Goal: Register for event/course: Sign up to attend an event or enroll in a course

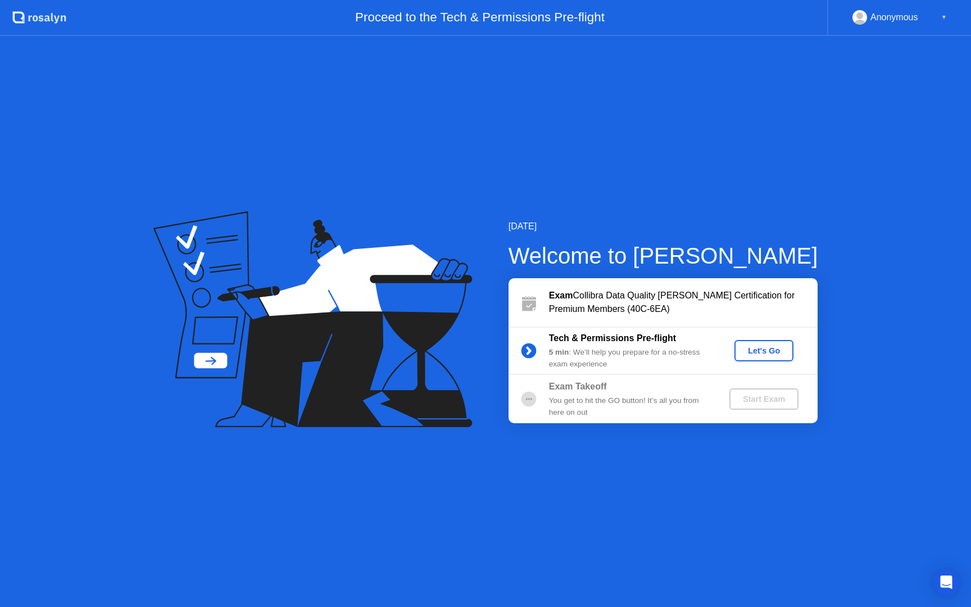
click at [765, 355] on div "Let's Go" at bounding box center [764, 350] width 50 height 9
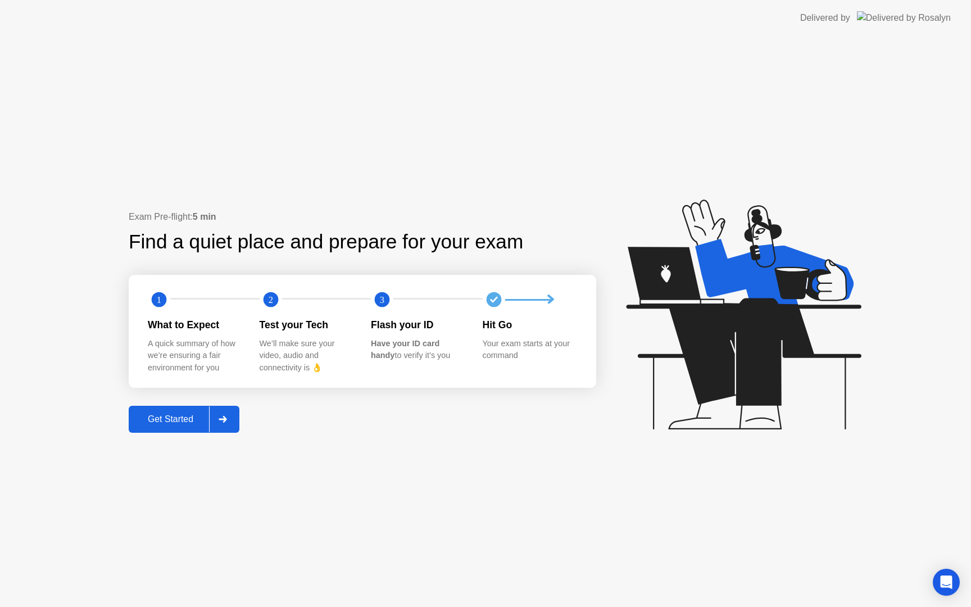
click at [173, 420] on div "Get Started" at bounding box center [170, 419] width 77 height 10
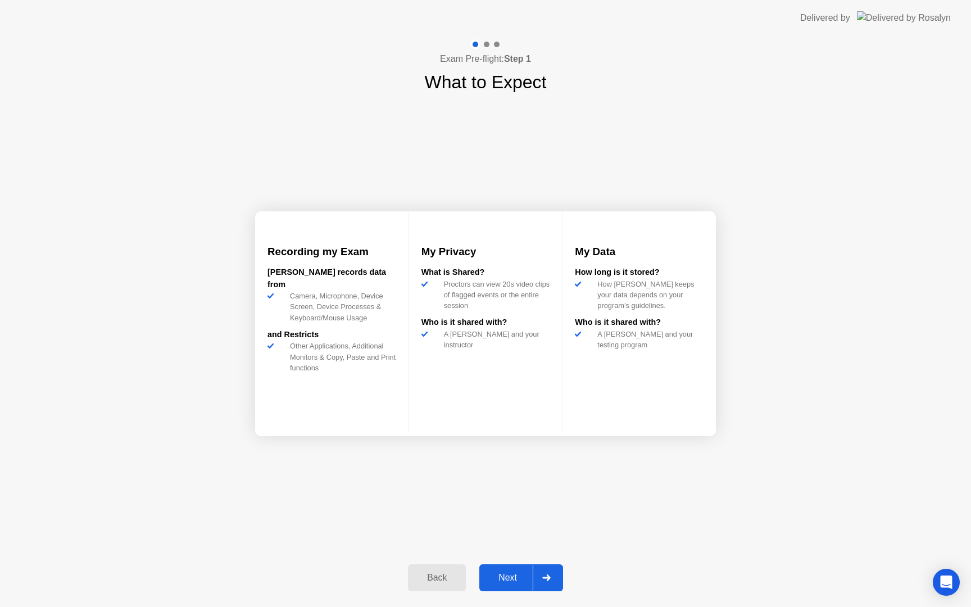
click at [517, 580] on div "Next" at bounding box center [508, 578] width 50 height 10
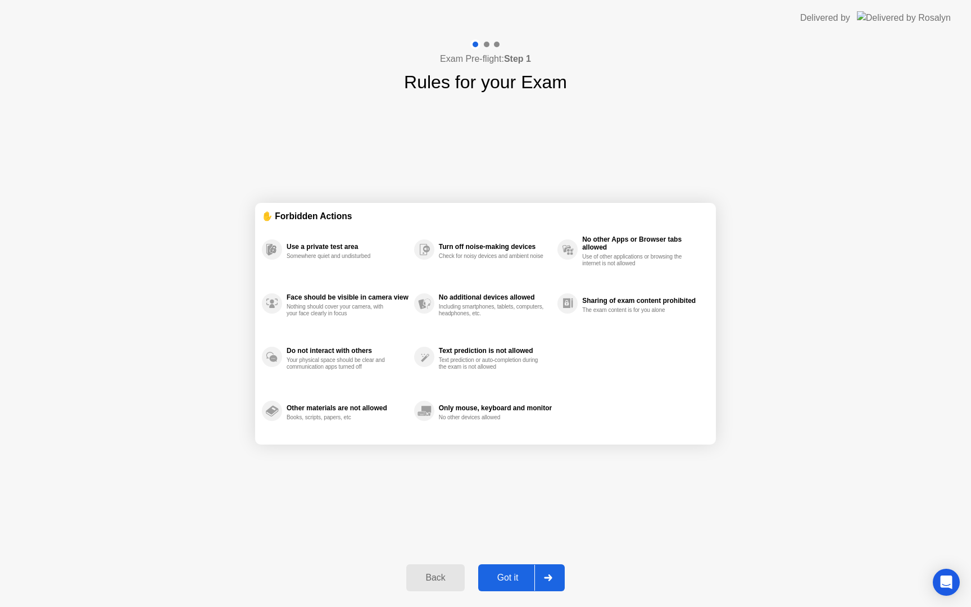
click at [509, 579] on div "Got it" at bounding box center [508, 578] width 53 height 10
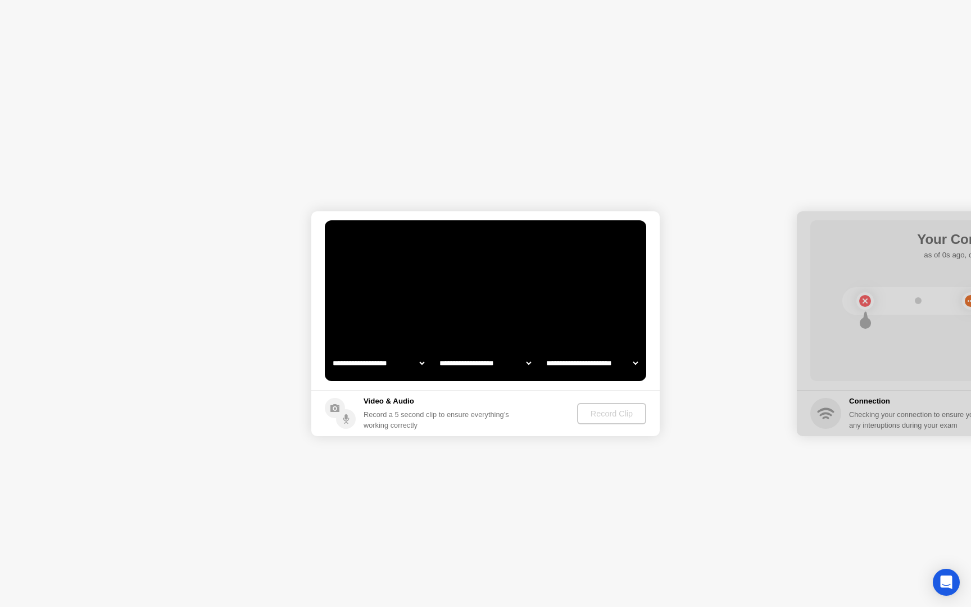
select select "**********"
select select "*******"
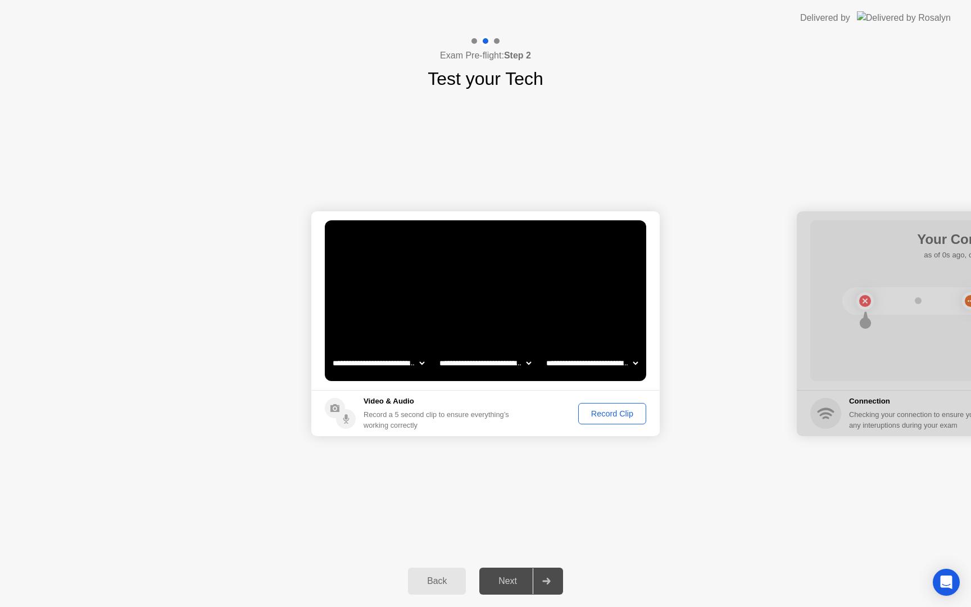
click at [629, 420] on button "Record Clip" at bounding box center [612, 413] width 68 height 21
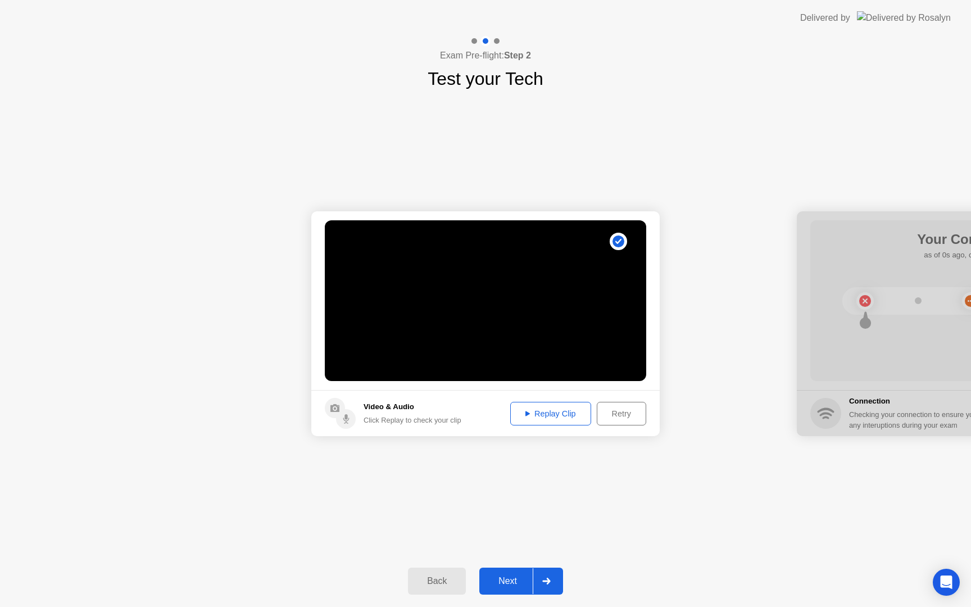
drag, startPoint x: 907, startPoint y: 235, endPoint x: 632, endPoint y: 222, distance: 275.6
click at [497, 579] on div "Next" at bounding box center [508, 581] width 50 height 10
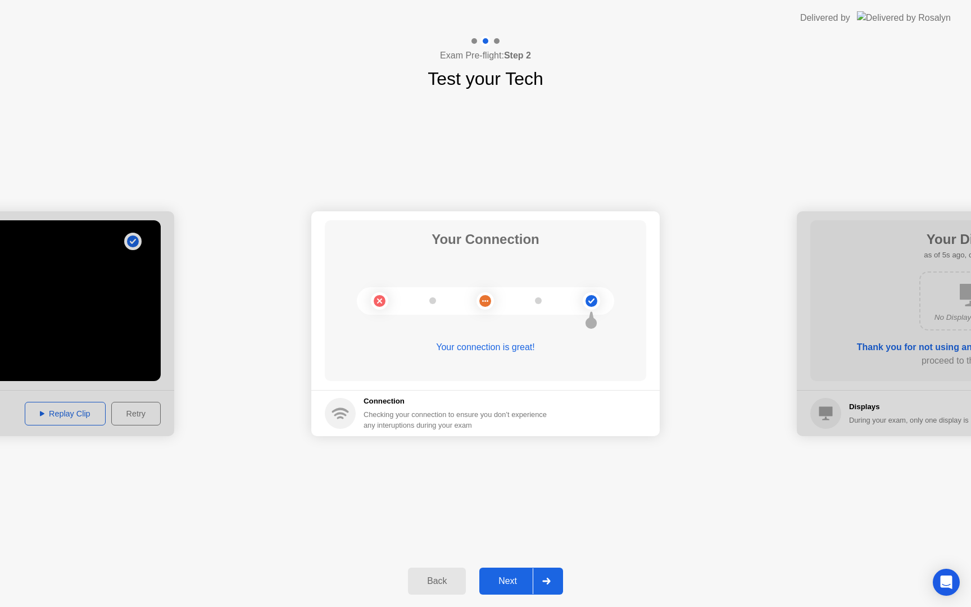
click at [504, 583] on div "Next" at bounding box center [508, 581] width 50 height 10
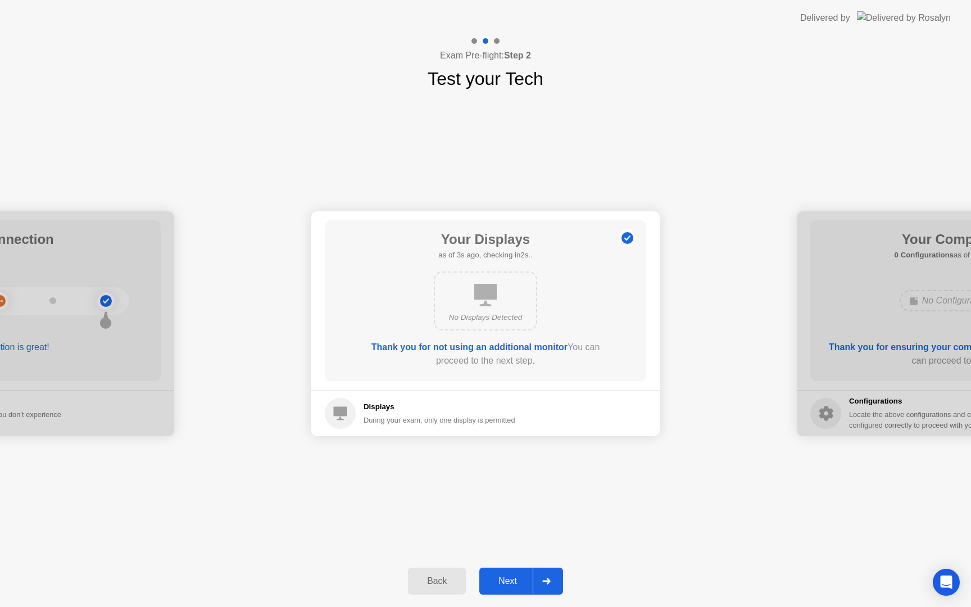
click at [504, 583] on div "Next" at bounding box center [508, 581] width 50 height 10
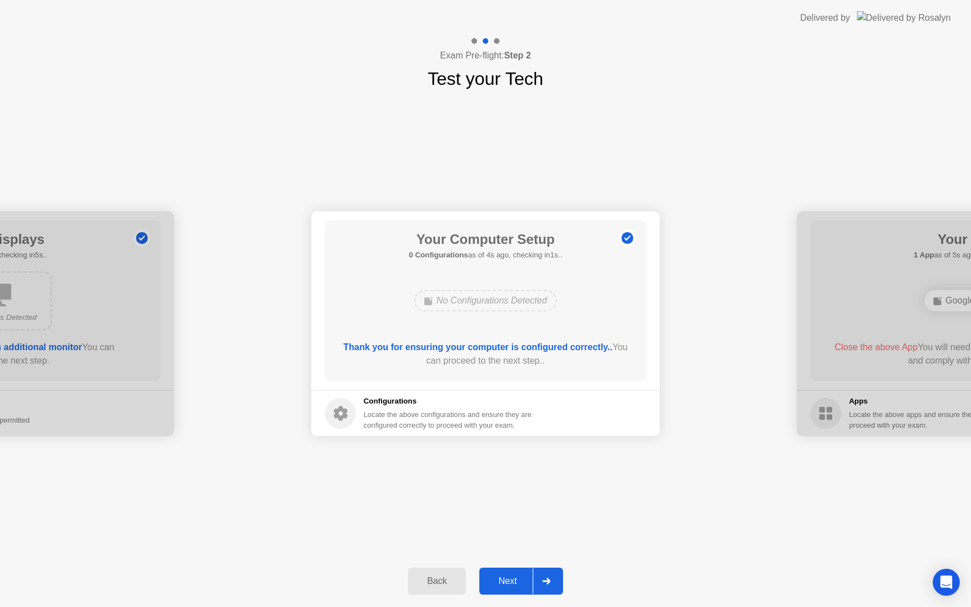
click at [521, 579] on div "Next" at bounding box center [508, 581] width 50 height 10
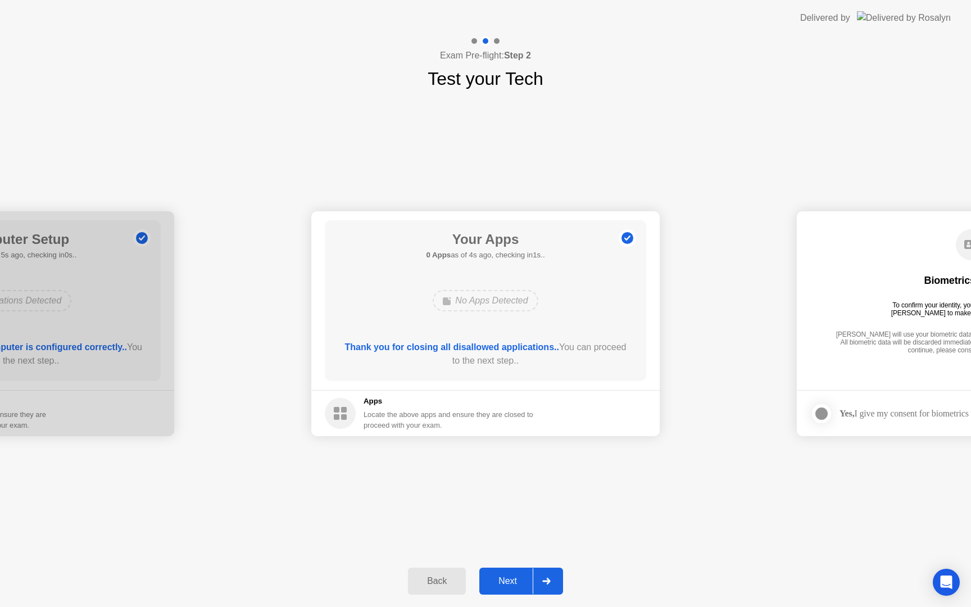
click at [507, 576] on div "Next" at bounding box center [508, 581] width 50 height 10
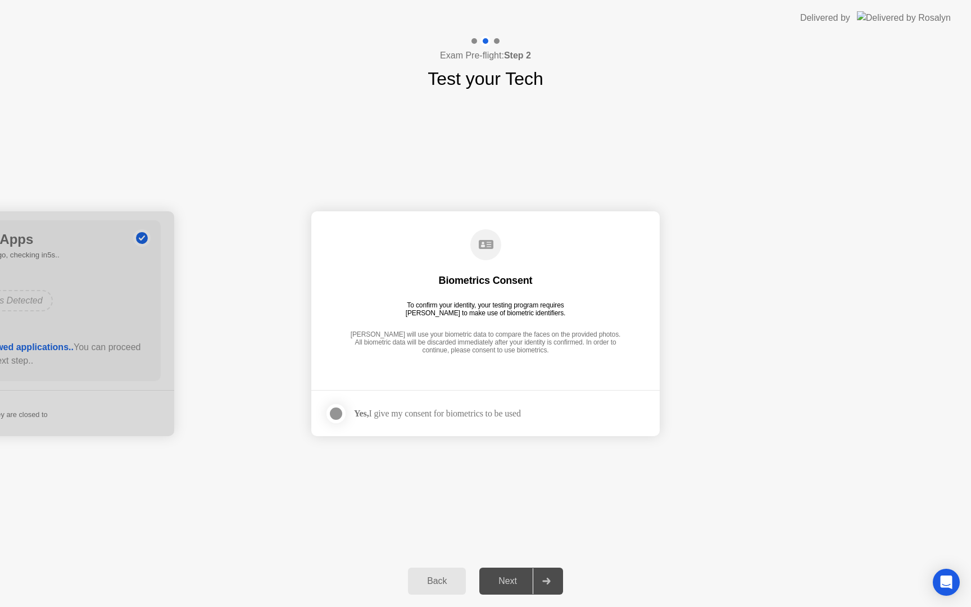
click at [337, 413] on div at bounding box center [335, 413] width 13 height 13
click at [506, 578] on div "Next" at bounding box center [508, 581] width 50 height 10
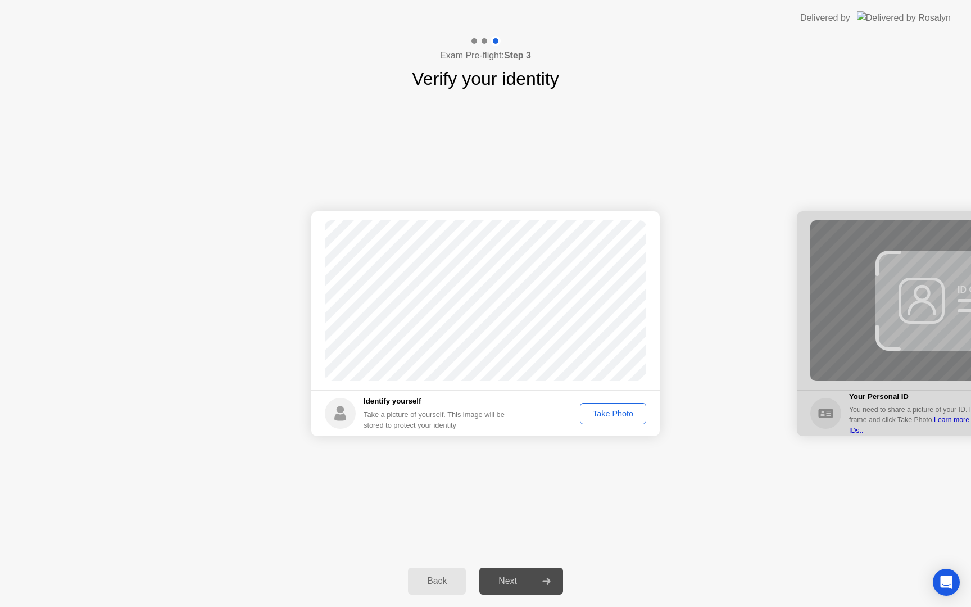
click at [634, 417] on div "Take Photo" at bounding box center [613, 413] width 58 height 9
click at [514, 579] on div "Next" at bounding box center [508, 581] width 50 height 10
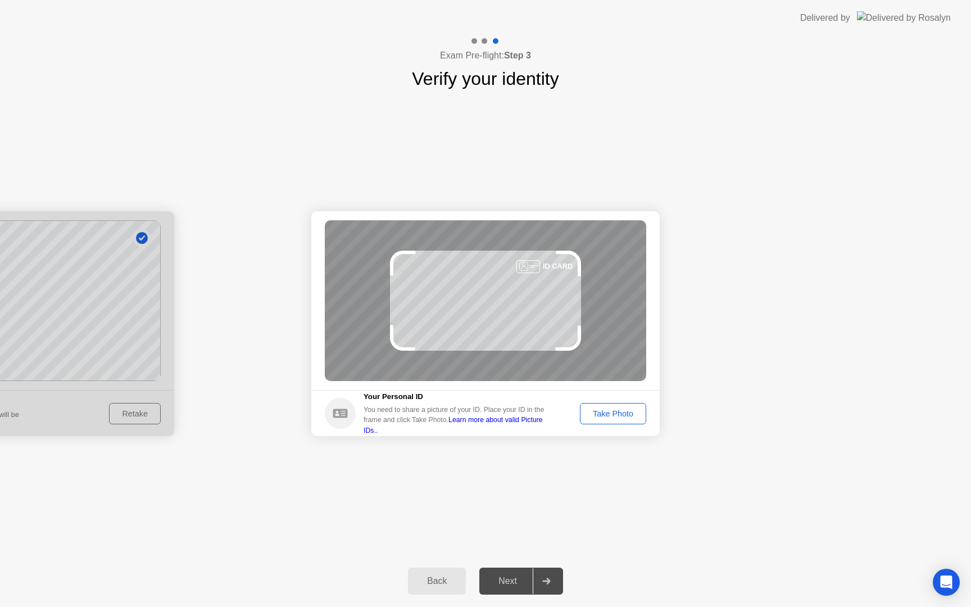
click at [639, 421] on button "Take Photo" at bounding box center [613, 413] width 66 height 21
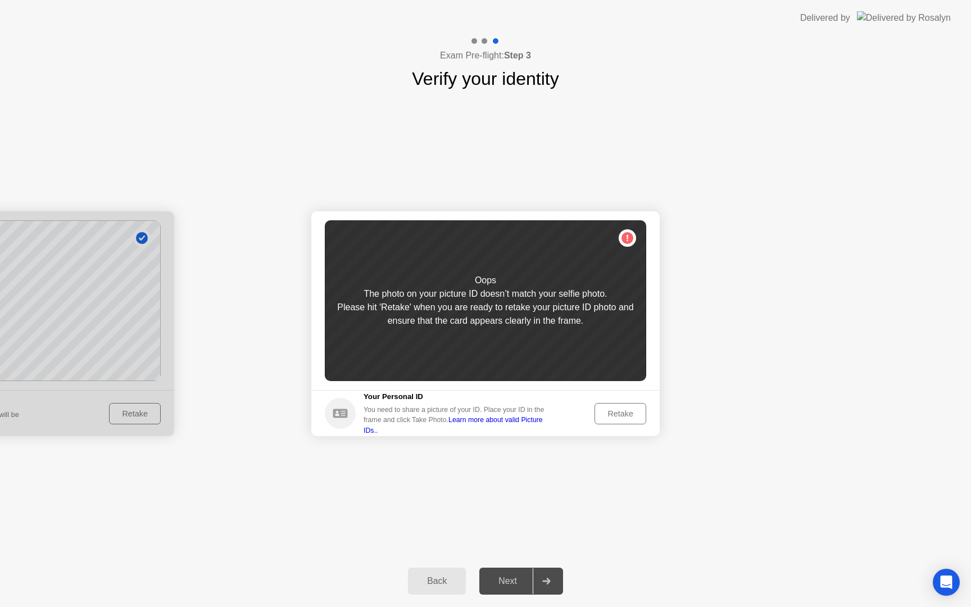
click at [606, 415] on div "Retake" at bounding box center [620, 413] width 44 height 9
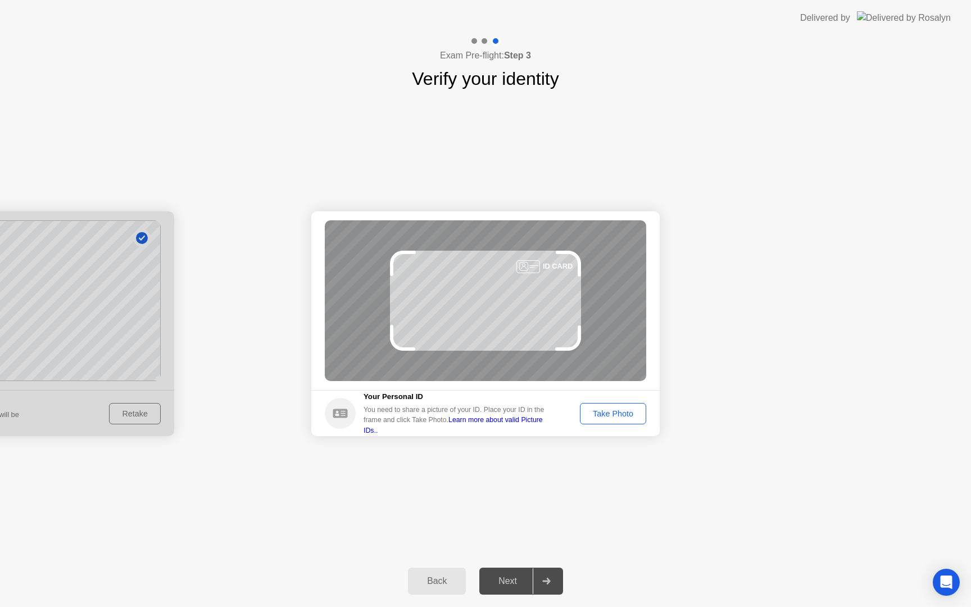
click at [606, 415] on div "Take Photo" at bounding box center [613, 413] width 58 height 9
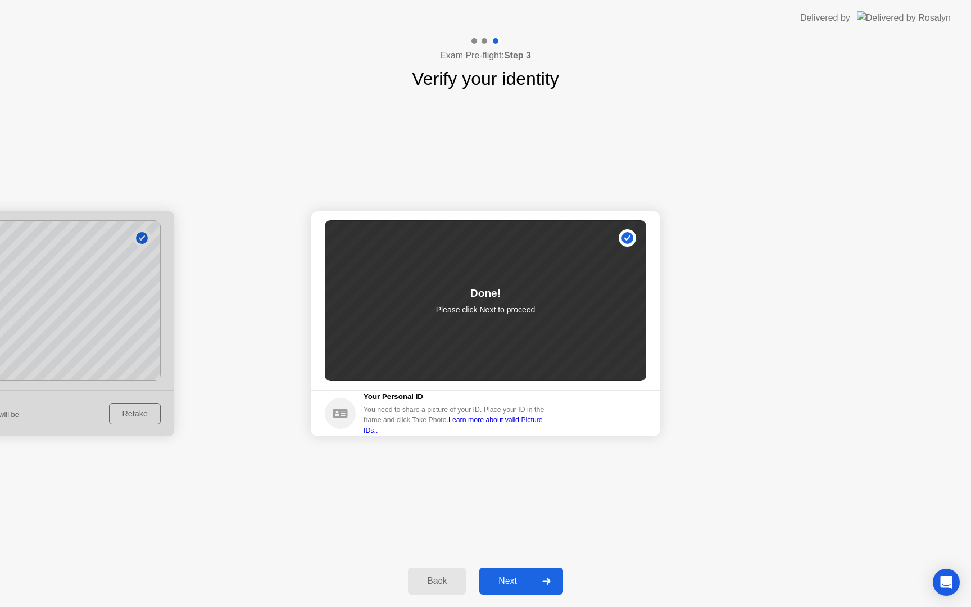
click at [514, 579] on div "Next" at bounding box center [508, 581] width 50 height 10
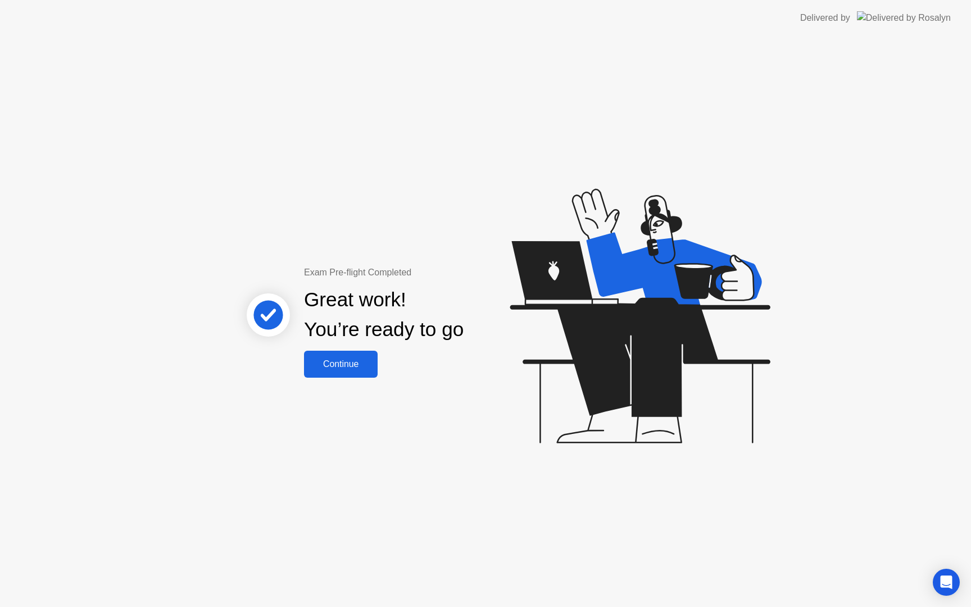
click at [332, 363] on div "Continue" at bounding box center [340, 364] width 67 height 10
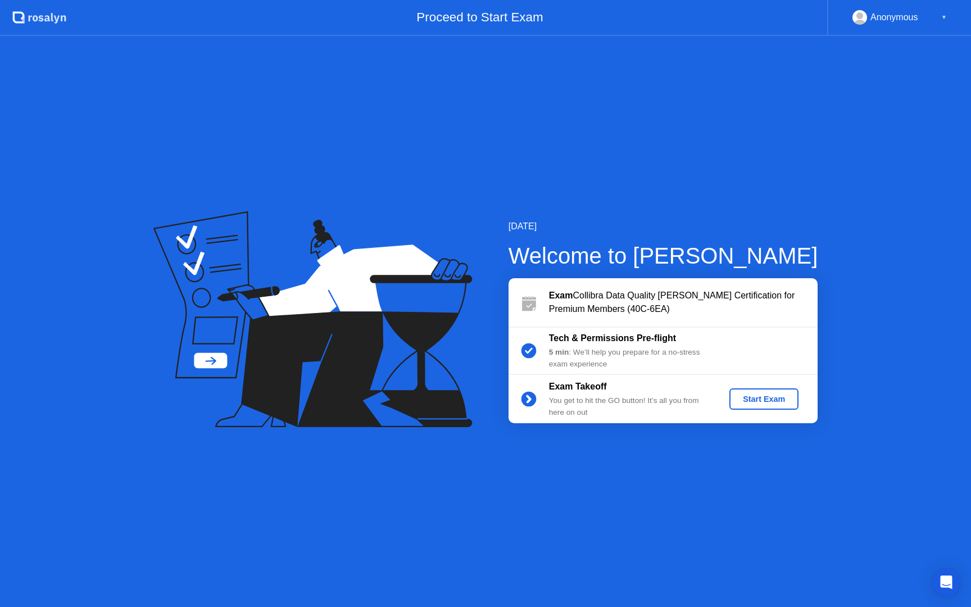
click at [753, 394] on div "Start Exam" at bounding box center [764, 398] width 60 height 9
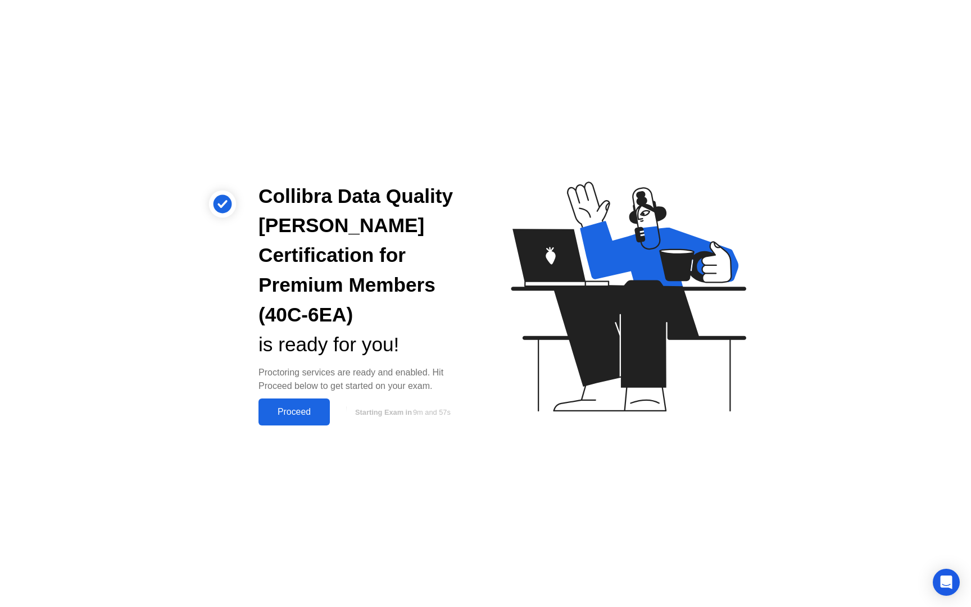
click at [298, 407] on div "Proceed" at bounding box center [294, 412] width 65 height 10
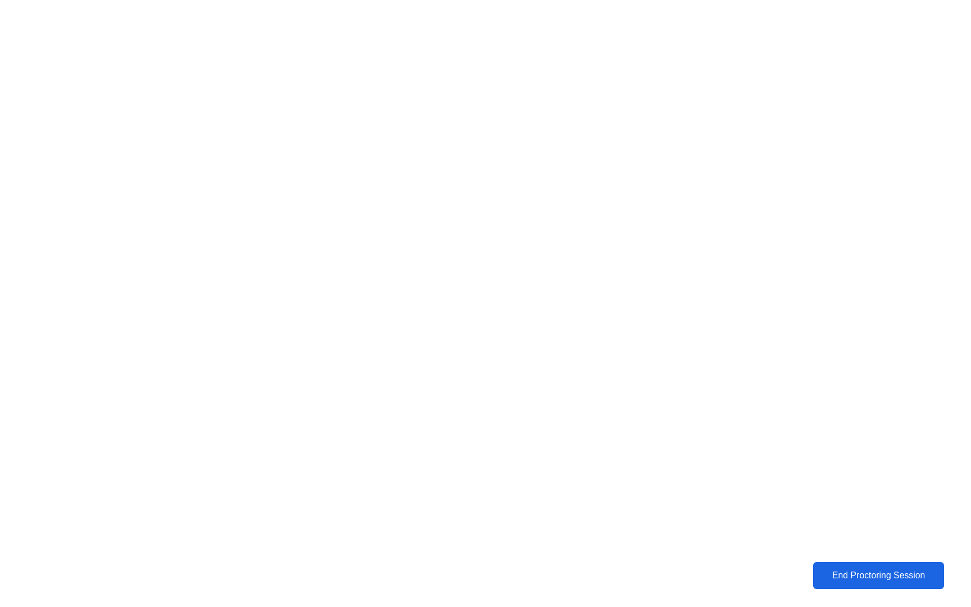
click at [874, 574] on div "End Proctoring Session" at bounding box center [878, 575] width 125 height 10
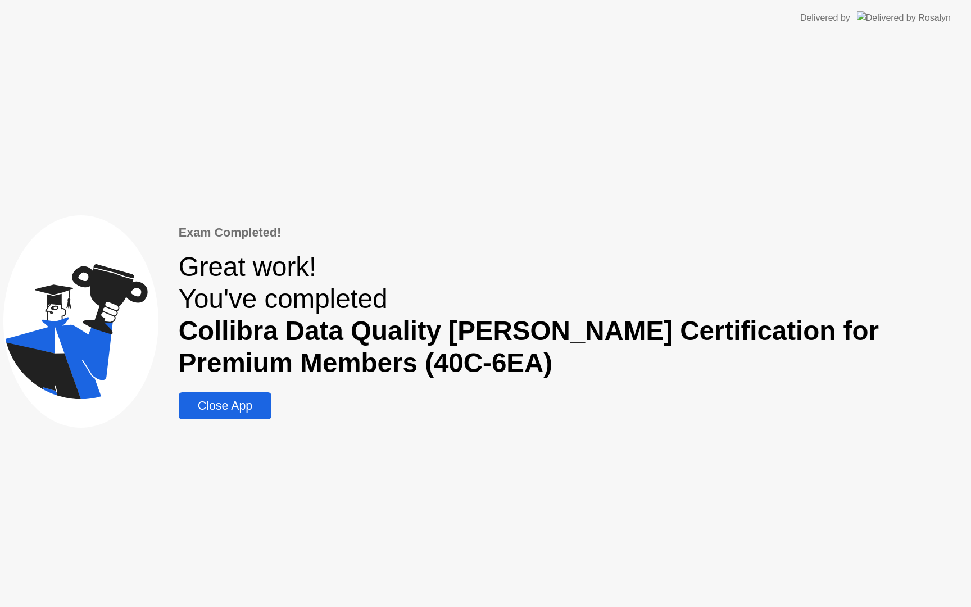
click at [248, 405] on div "Close App" at bounding box center [225, 406] width 86 height 14
